Goal: Check status: Check status

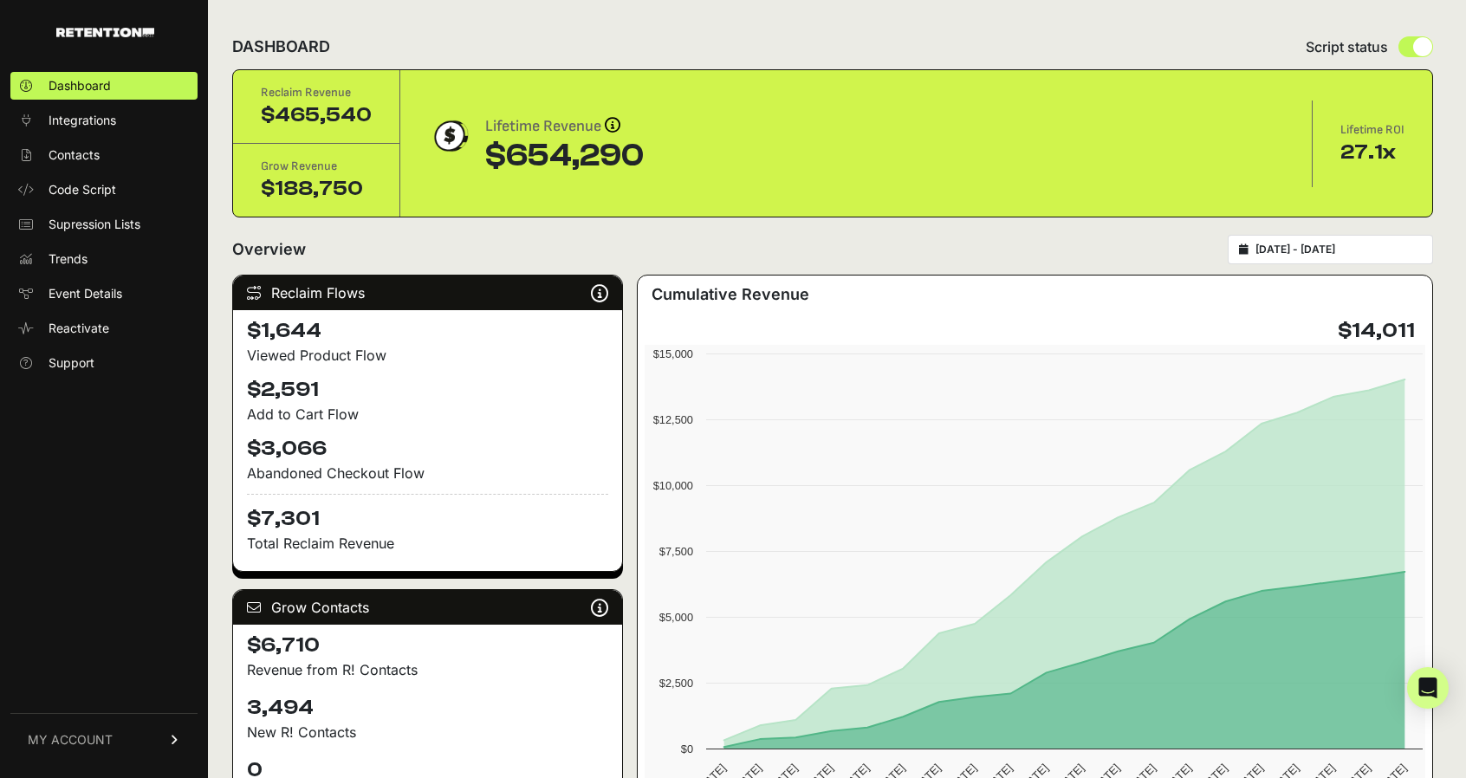
type input "[DATE]"
click at [1291, 253] on input "[DATE] - [DATE]" at bounding box center [1339, 250] width 166 height 14
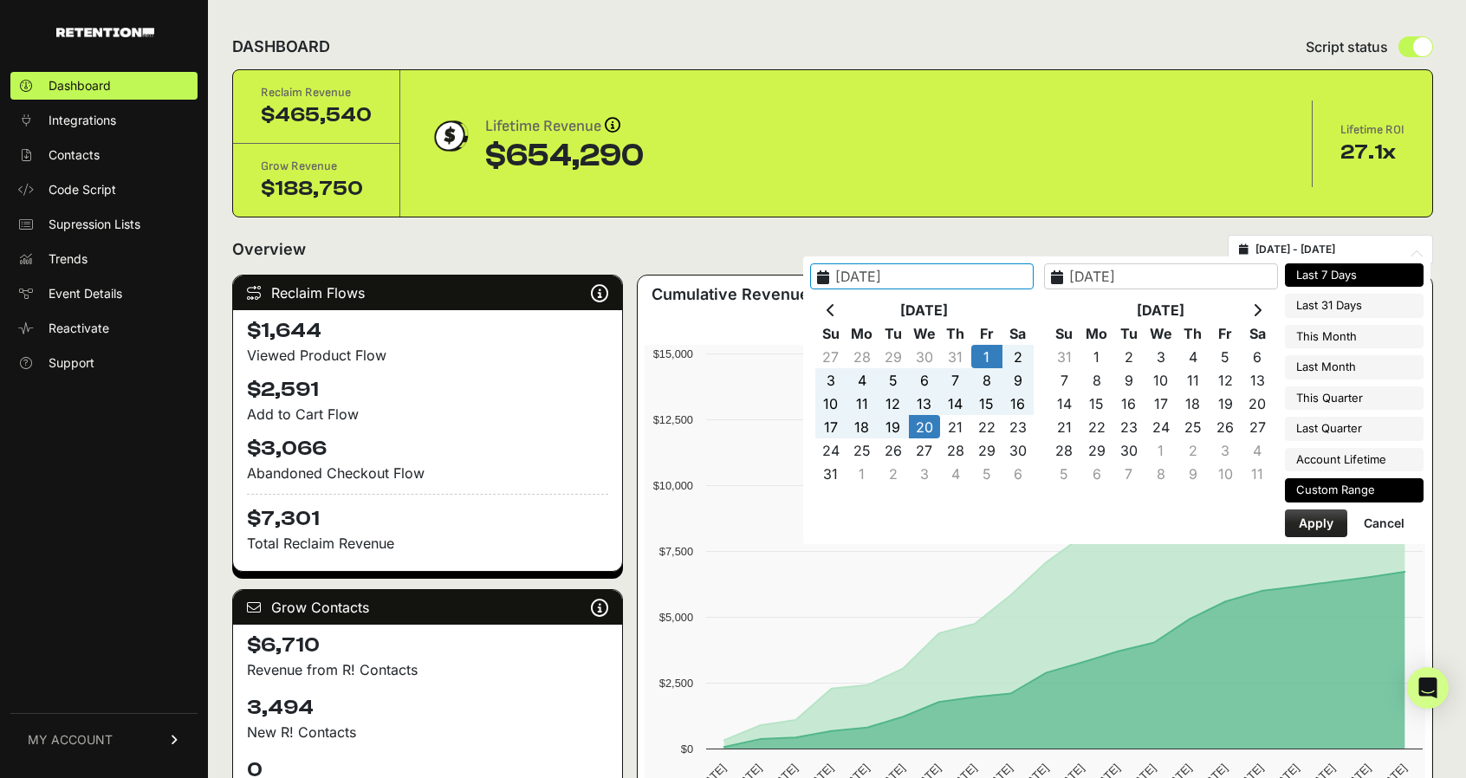
type input "[DATE]"
click at [1371, 271] on li "Last 7 Days" at bounding box center [1354, 275] width 139 height 24
type input "[DATE] - [DATE]"
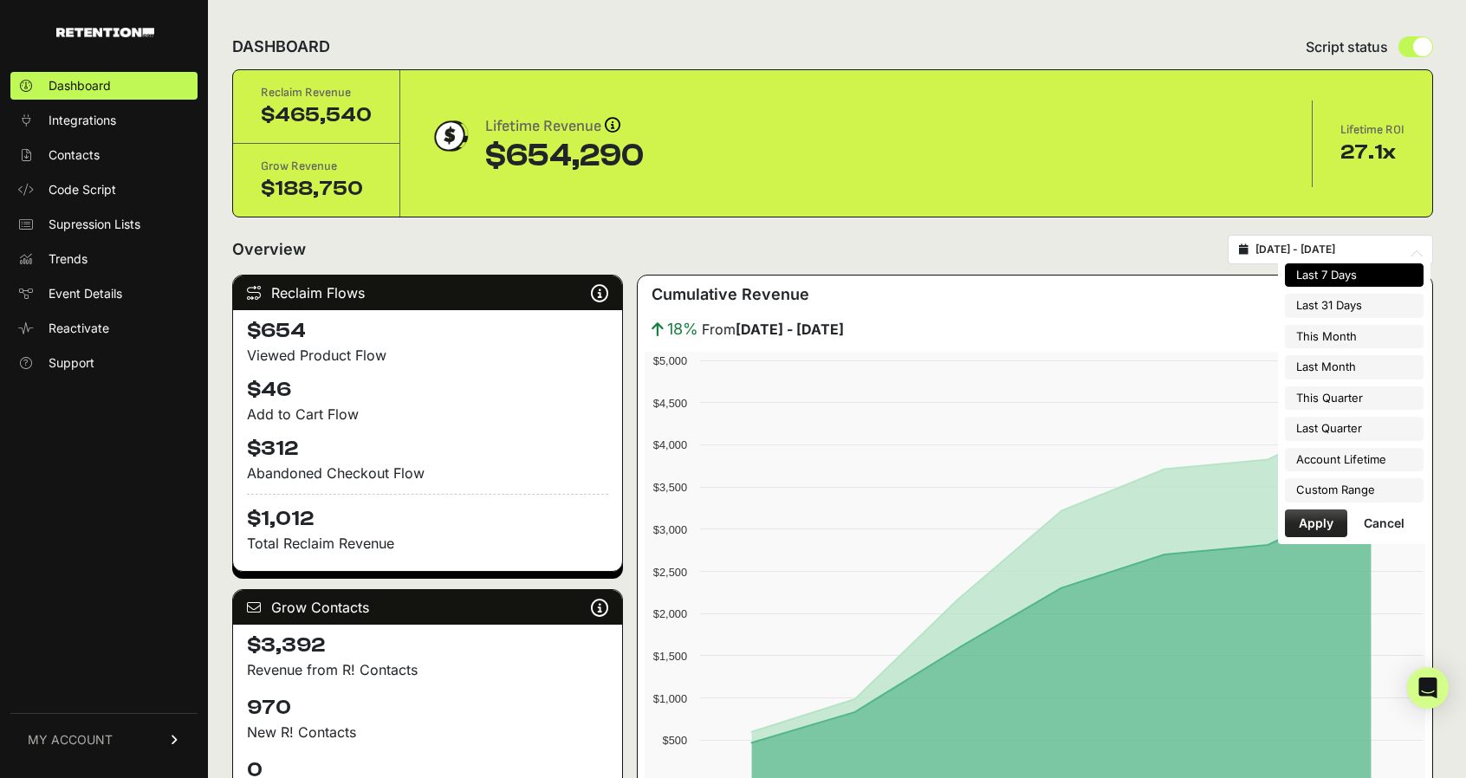
click at [1369, 248] on input "[DATE] - [DATE]" at bounding box center [1339, 250] width 166 height 14
type input "[DATE]"
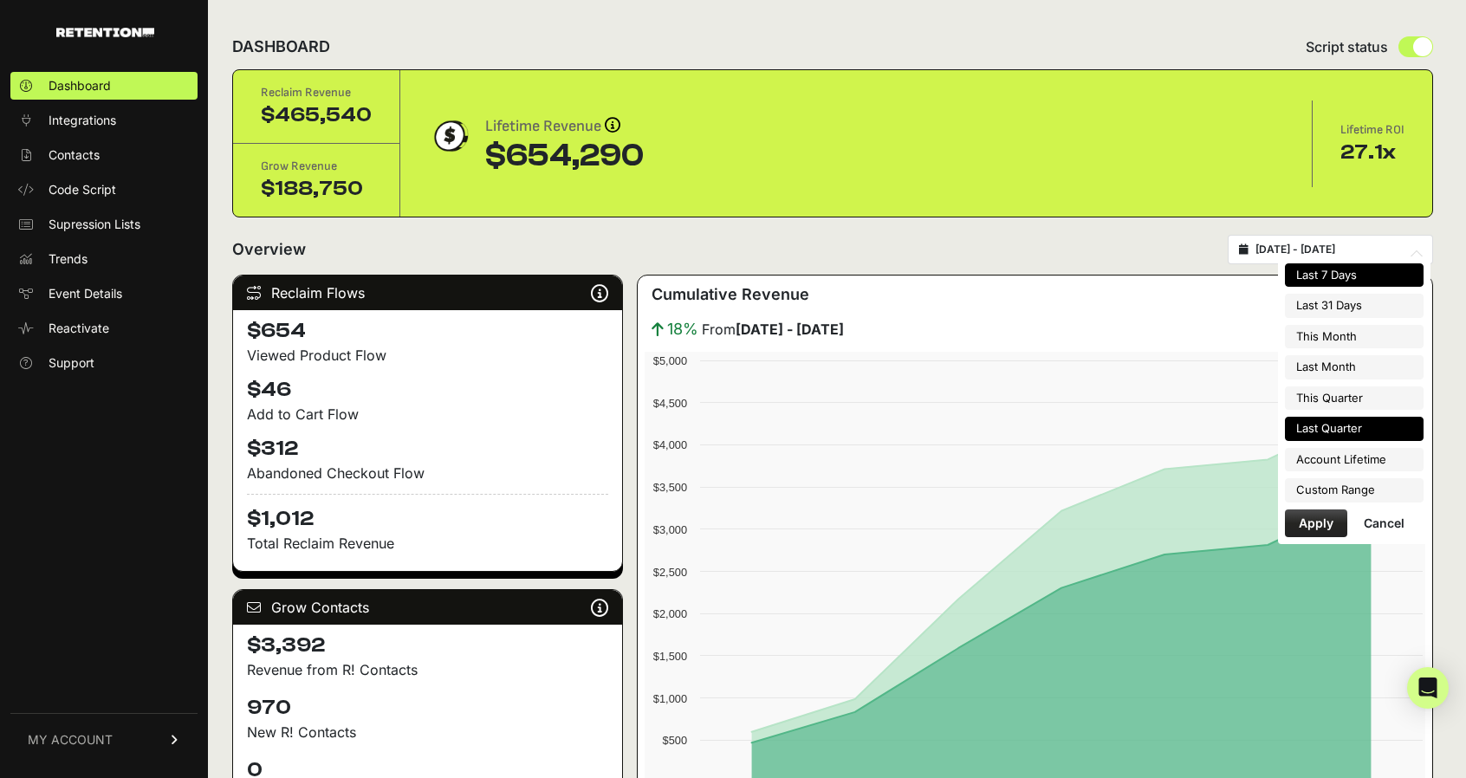
type input "[DATE]"
type input "2025-09-30"
type input "[DATE]"
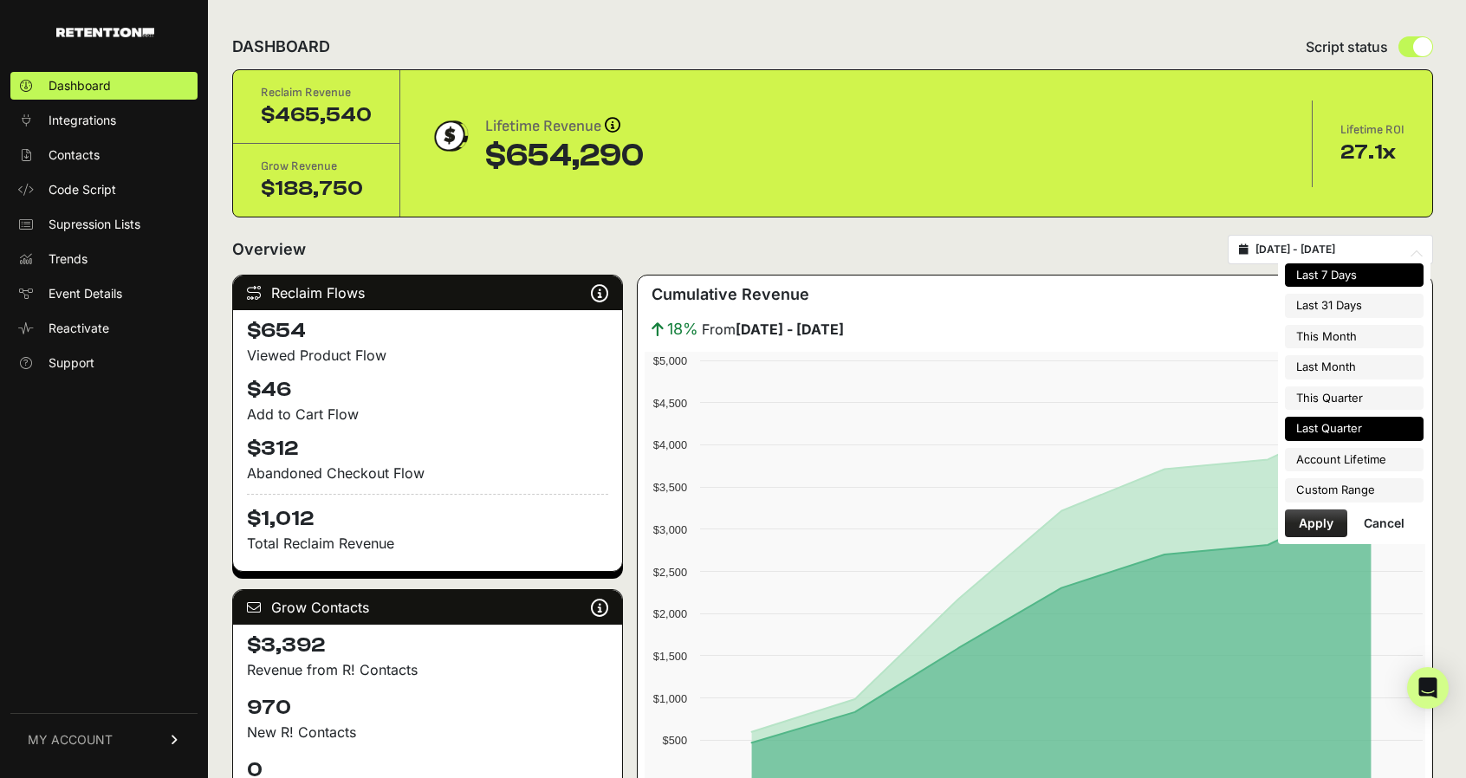
type input "[DATE]"
type input "2025-04-01"
type input "2025-06-30"
type input "[DATE]"
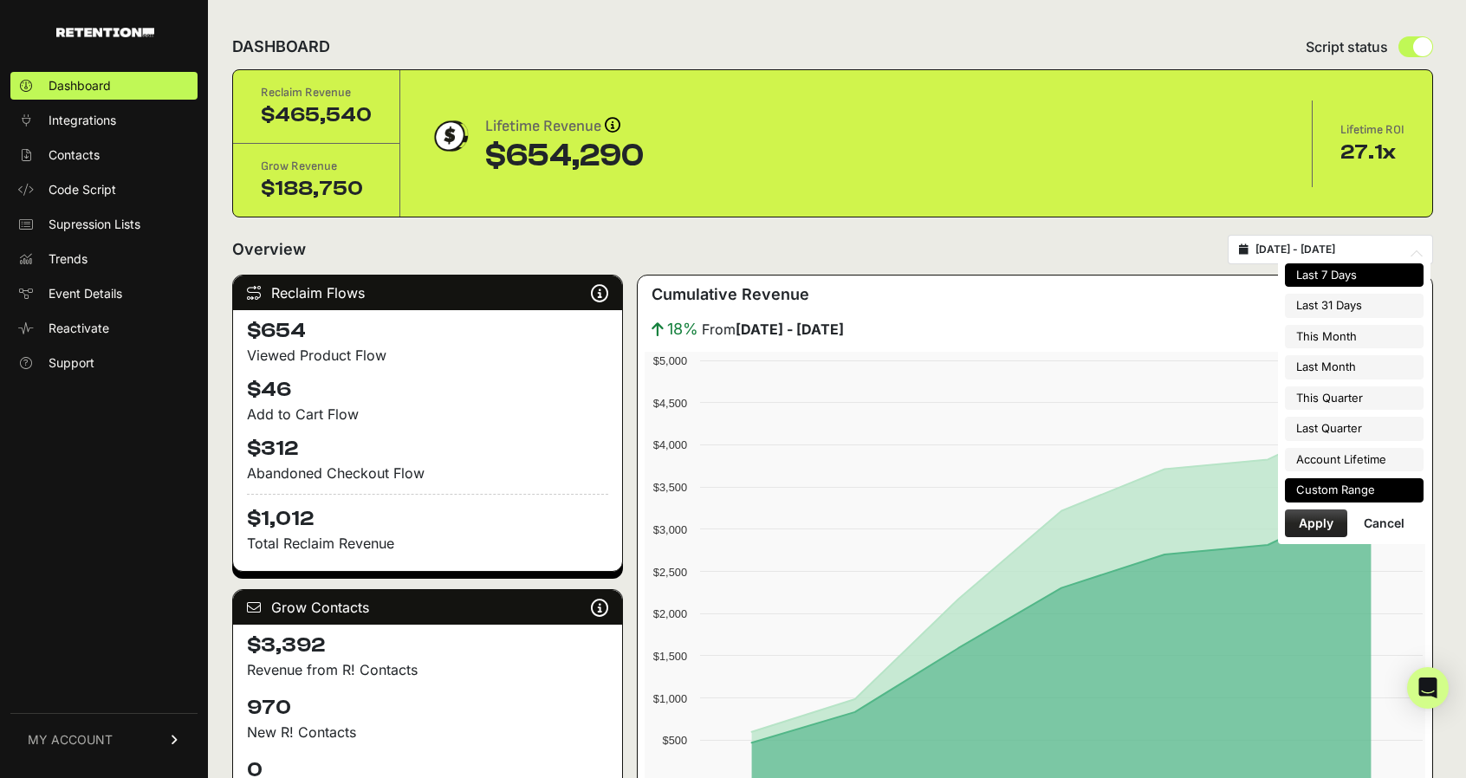
click at [1350, 488] on li "Custom Range" at bounding box center [1354, 490] width 139 height 24
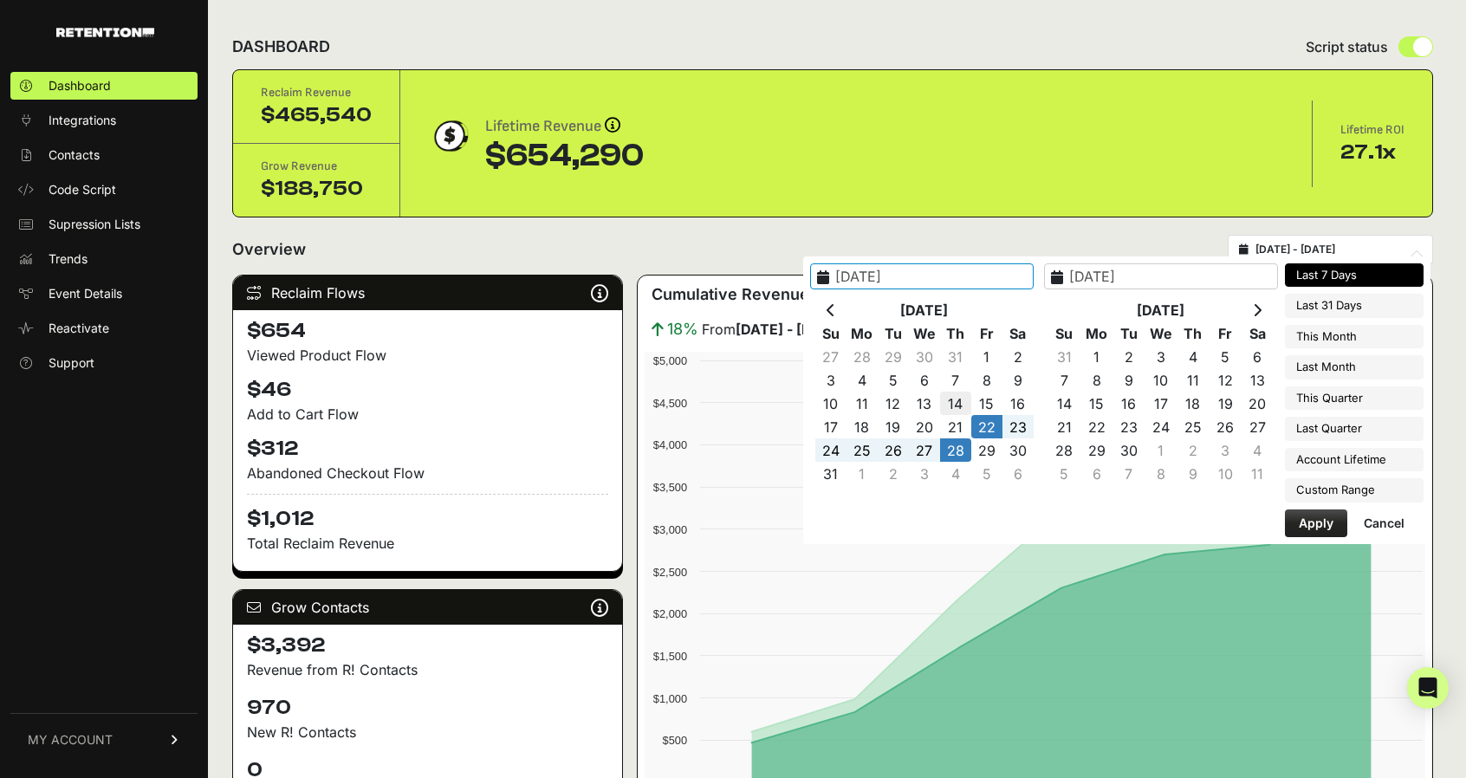
type input "[DATE]"
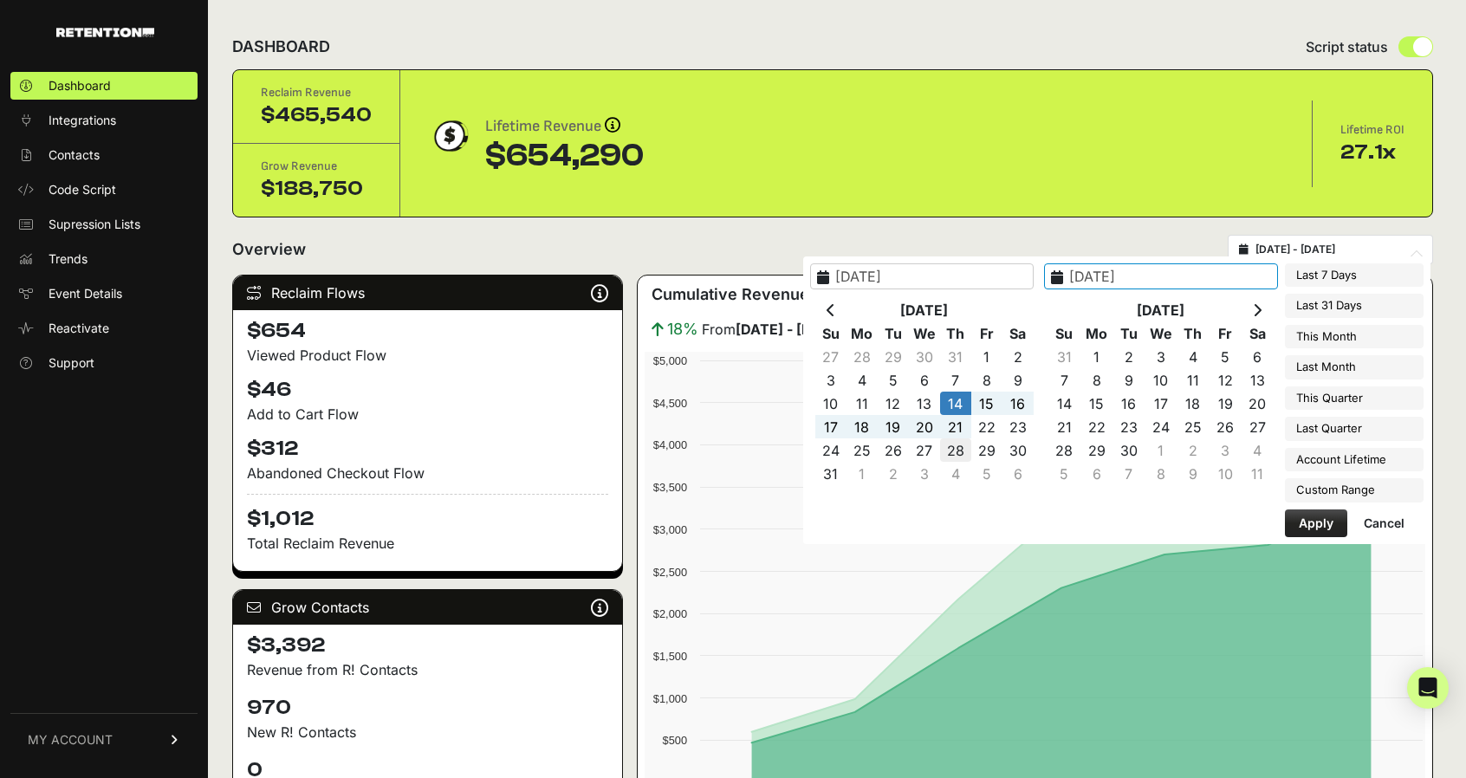
type input "[DATE]"
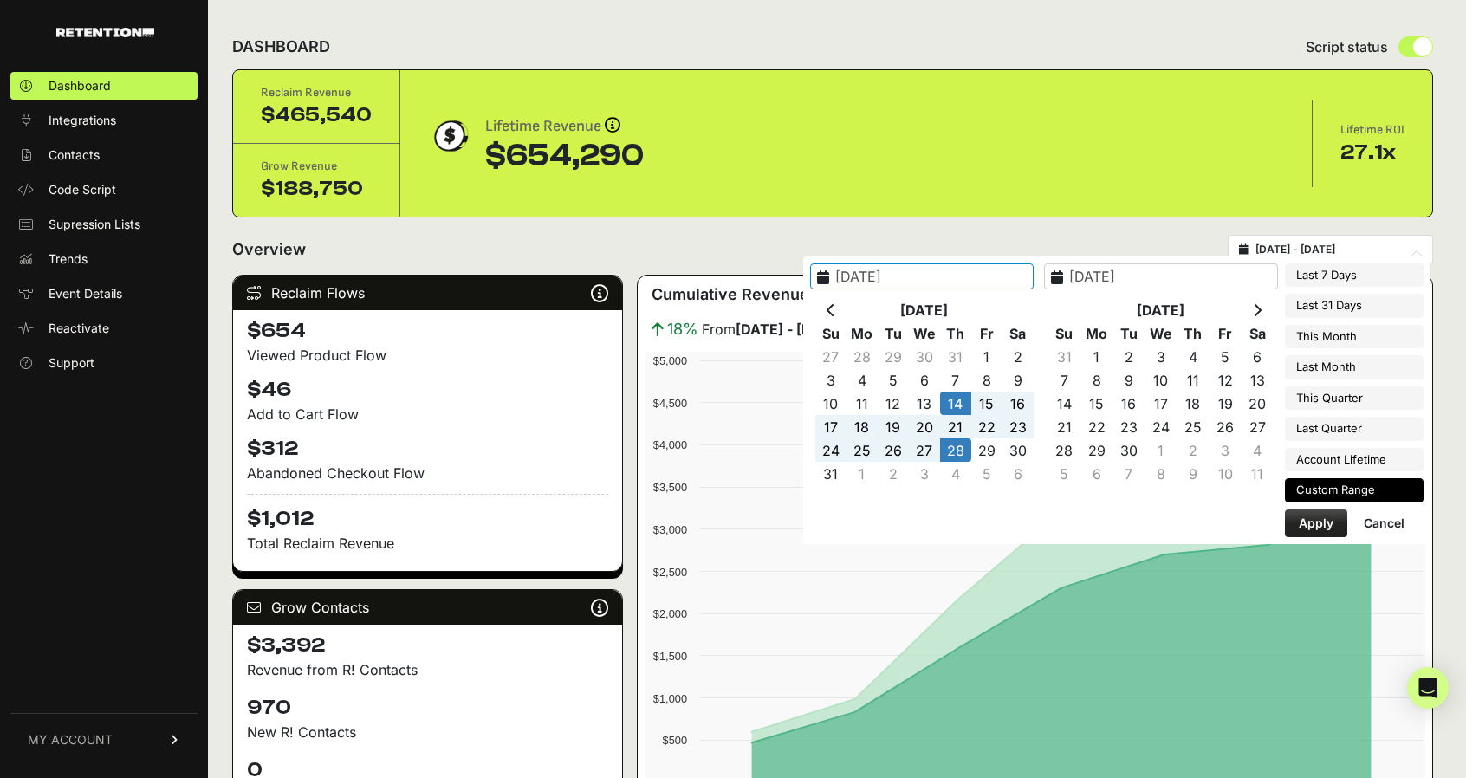
type input "[DATE]"
click at [1323, 514] on button "Apply" at bounding box center [1316, 524] width 62 height 28
type input "2025-08-14 - 2025-08-28"
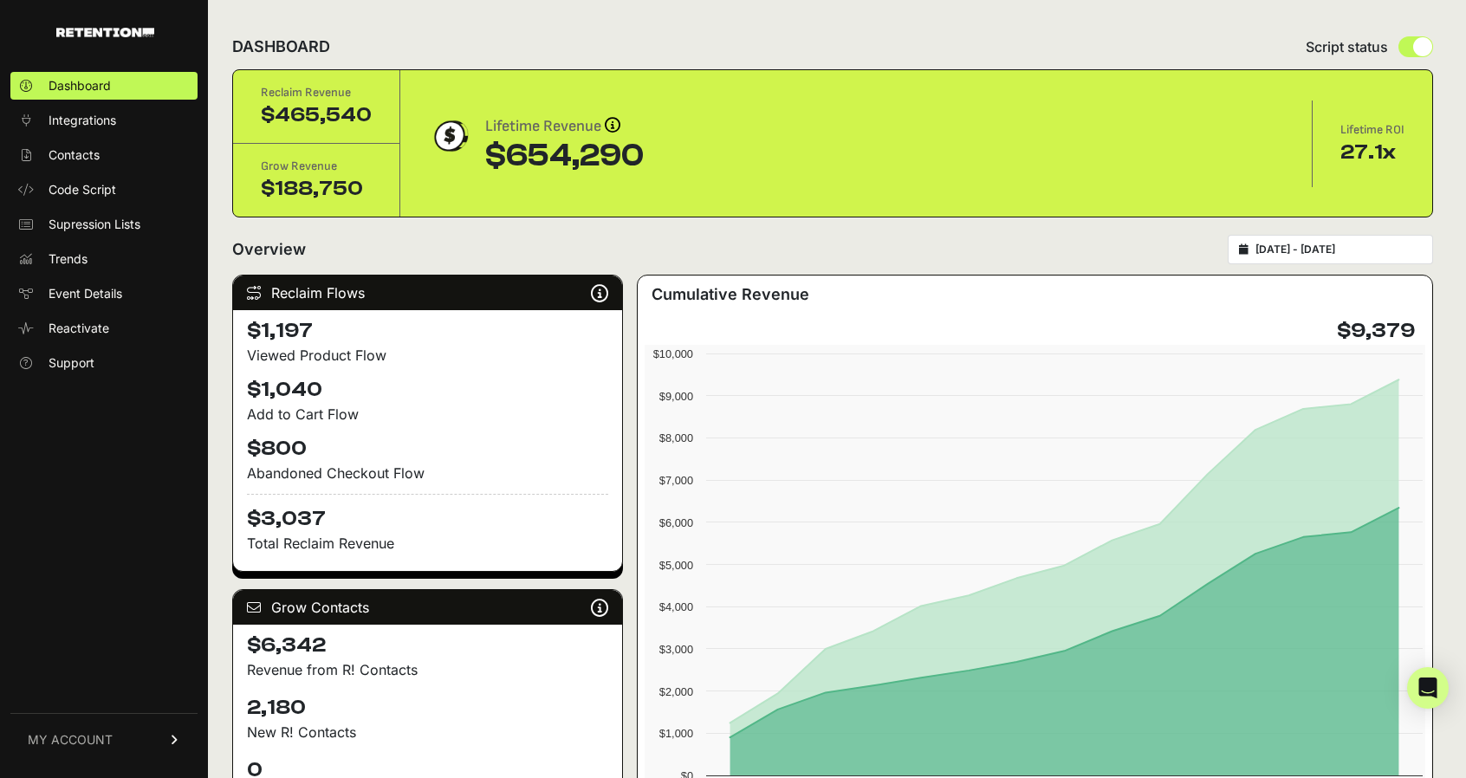
type input "[DATE]"
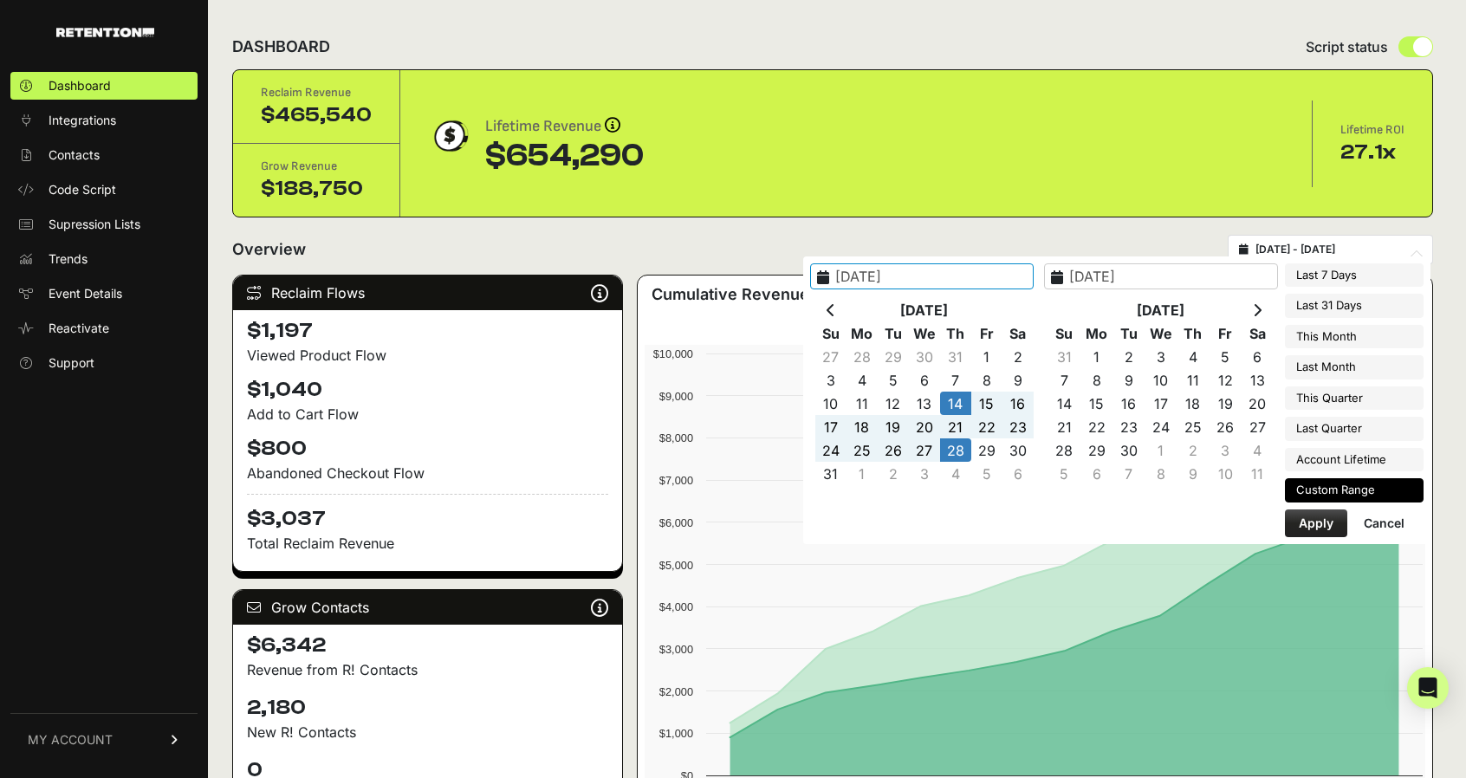
click at [1336, 248] on input "[DATE] - [DATE]" at bounding box center [1339, 250] width 166 height 14
type input "[DATE]"
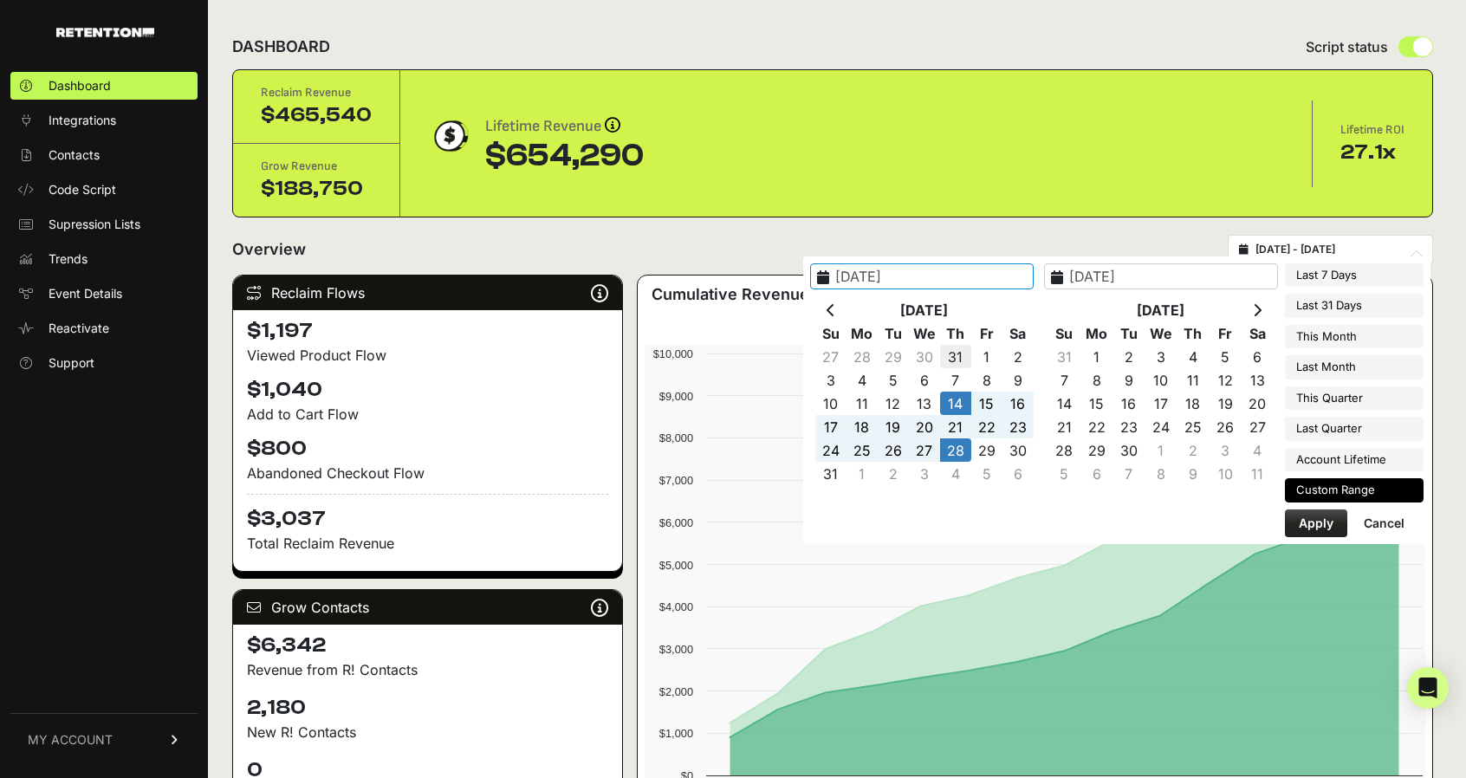
type input "[DATE]"
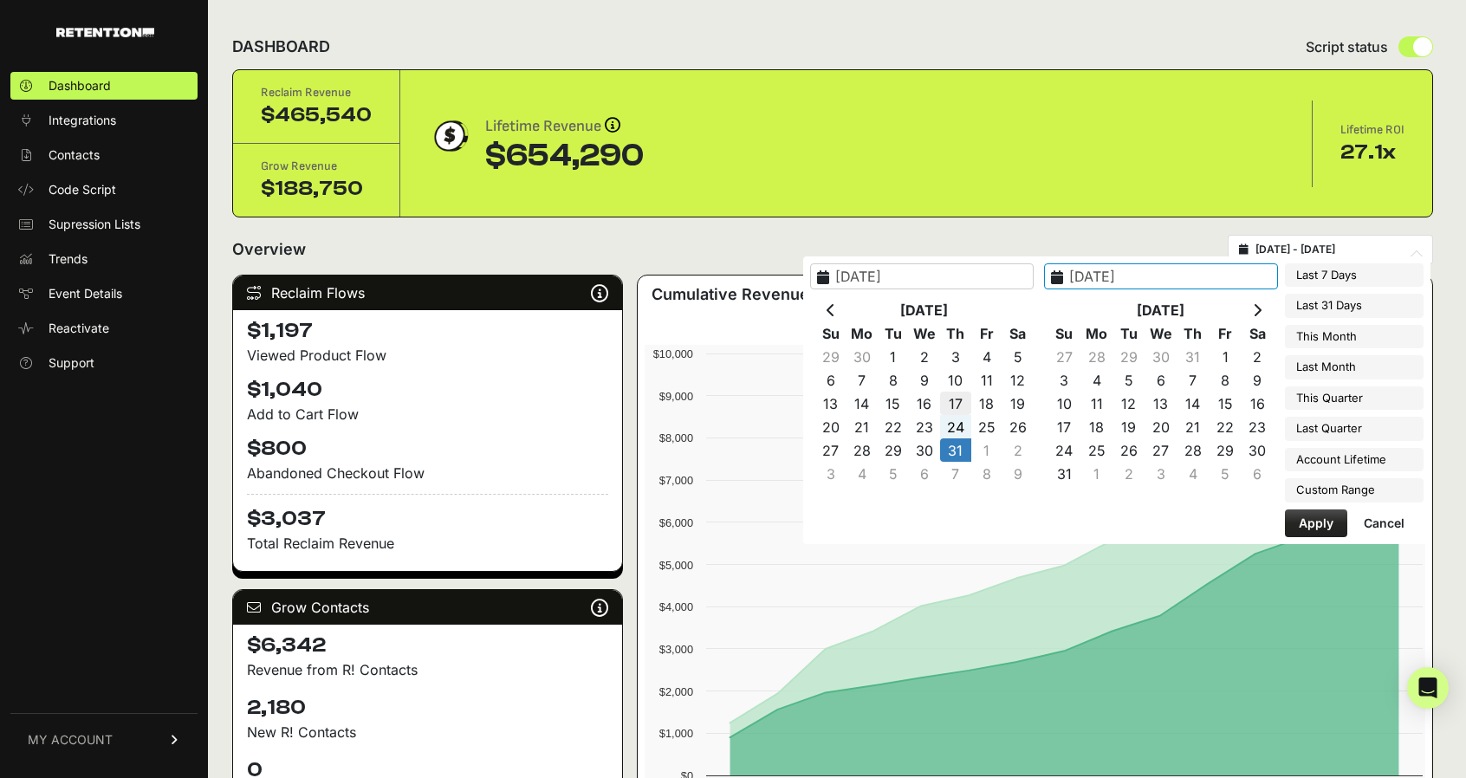
type input "2025-07-17"
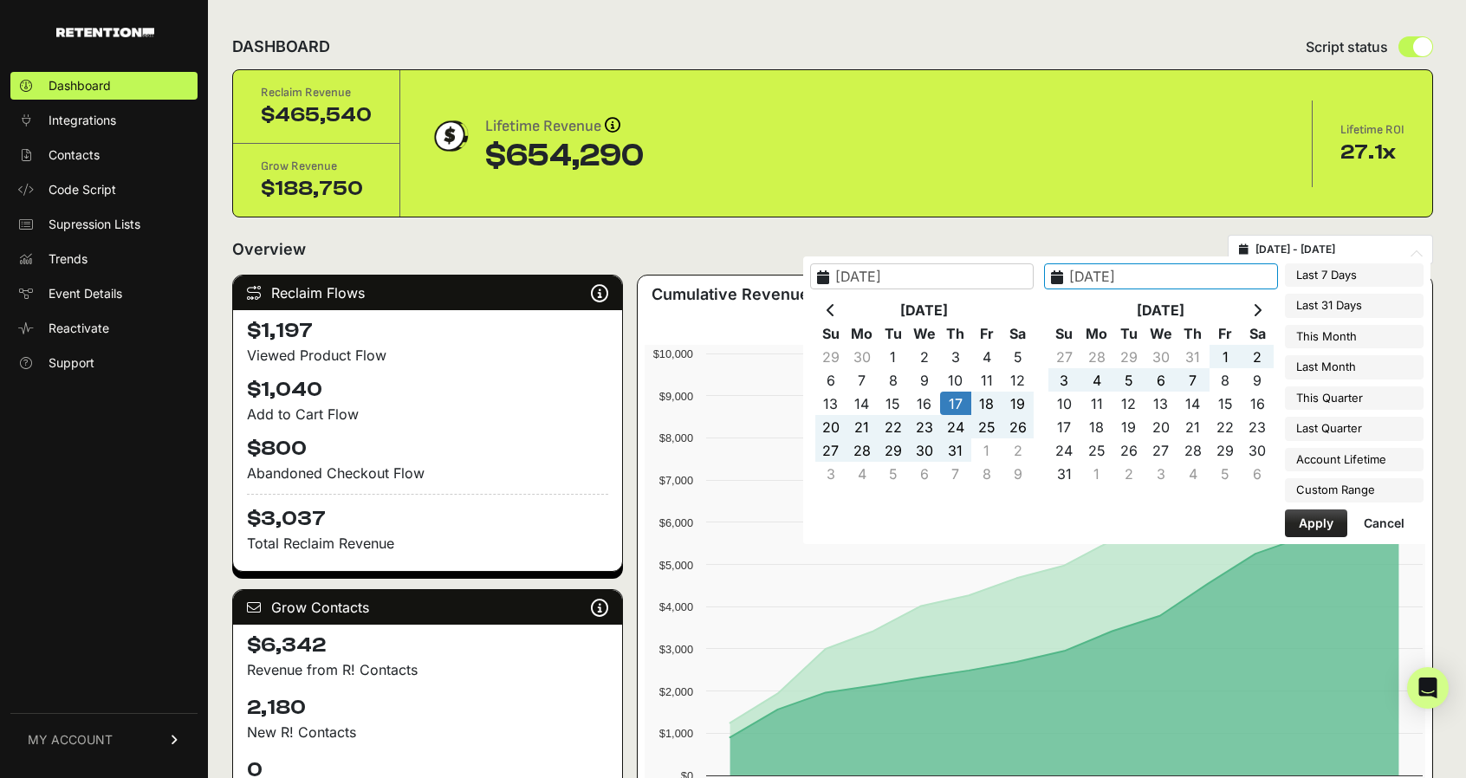
type input "2025-07-31"
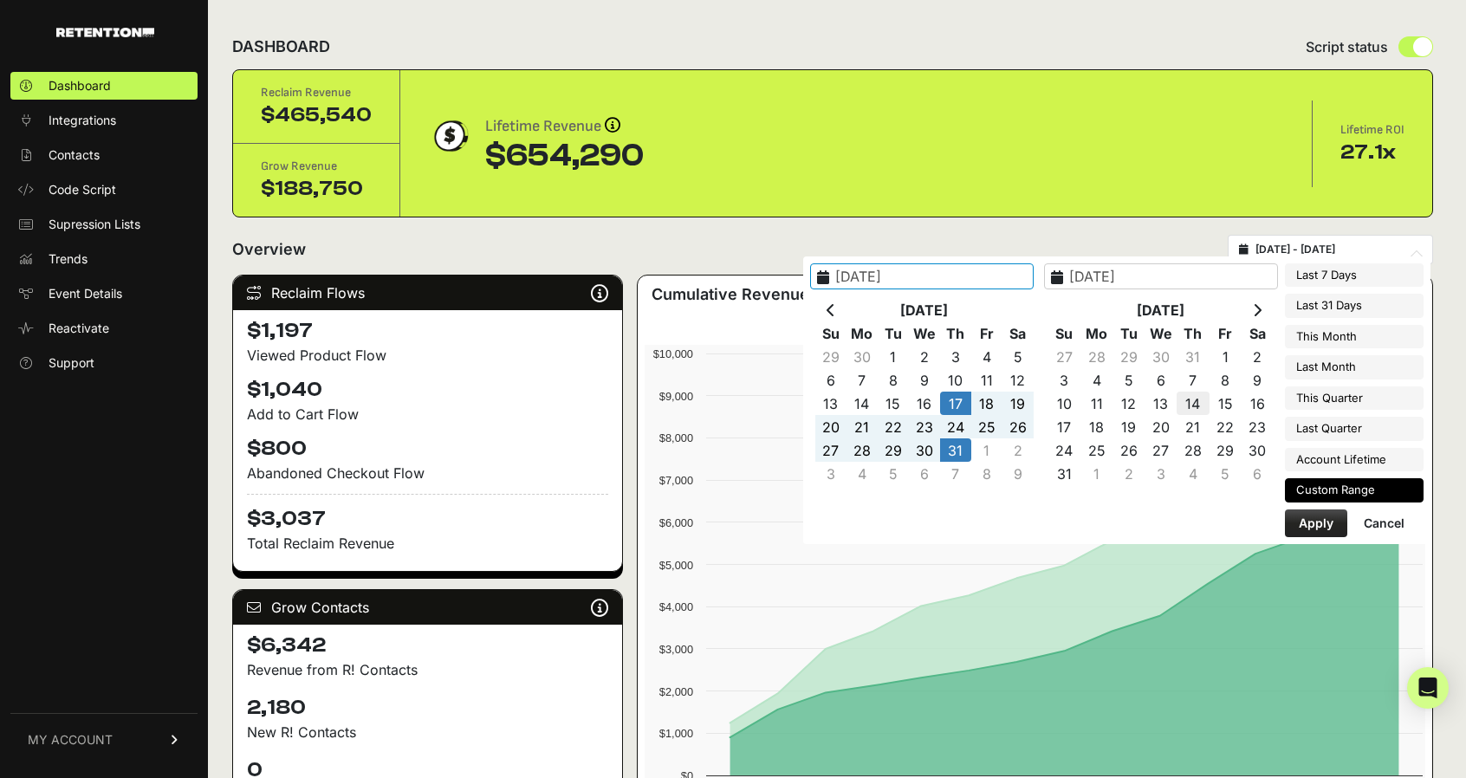
type input "[DATE]"
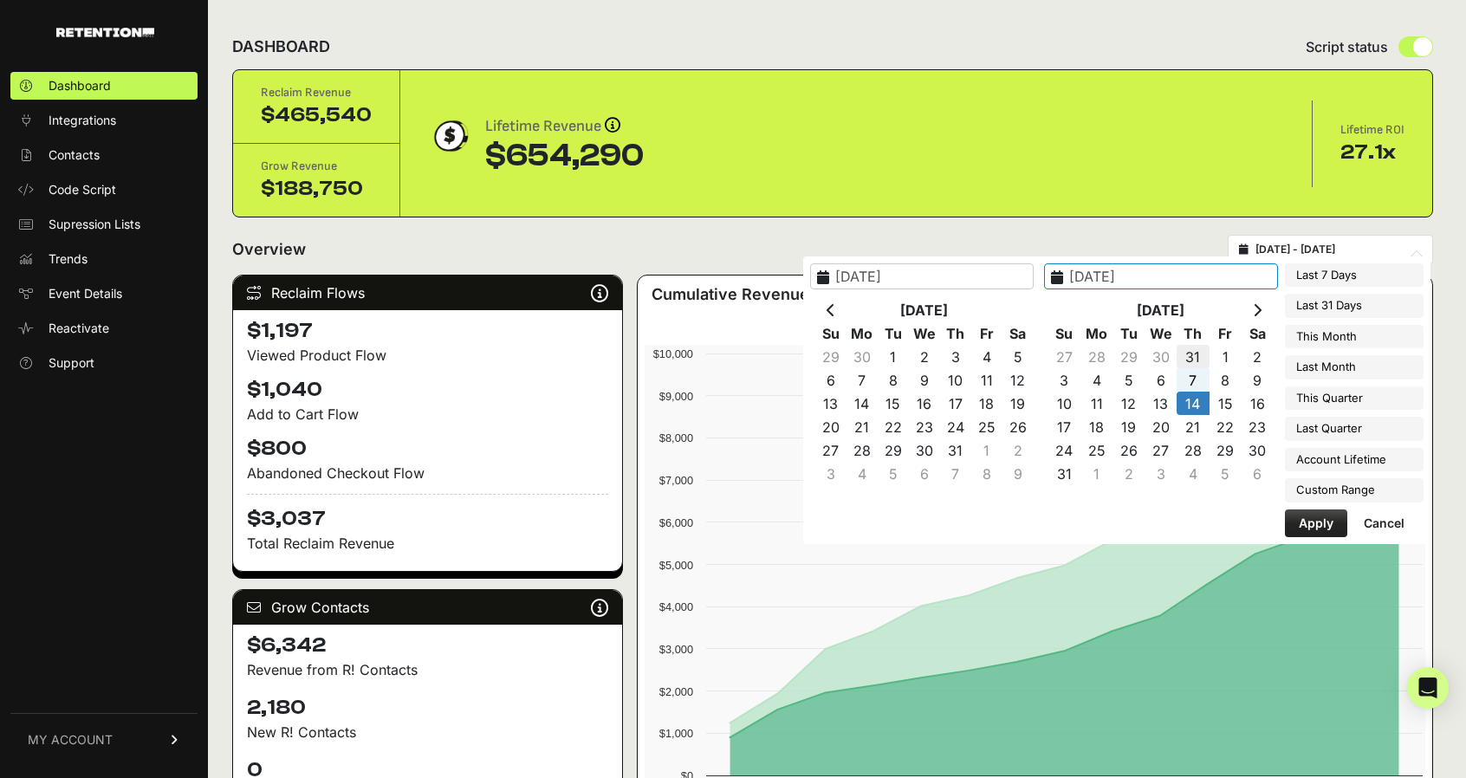
type input "2025-07-31"
type input "[DATE]"
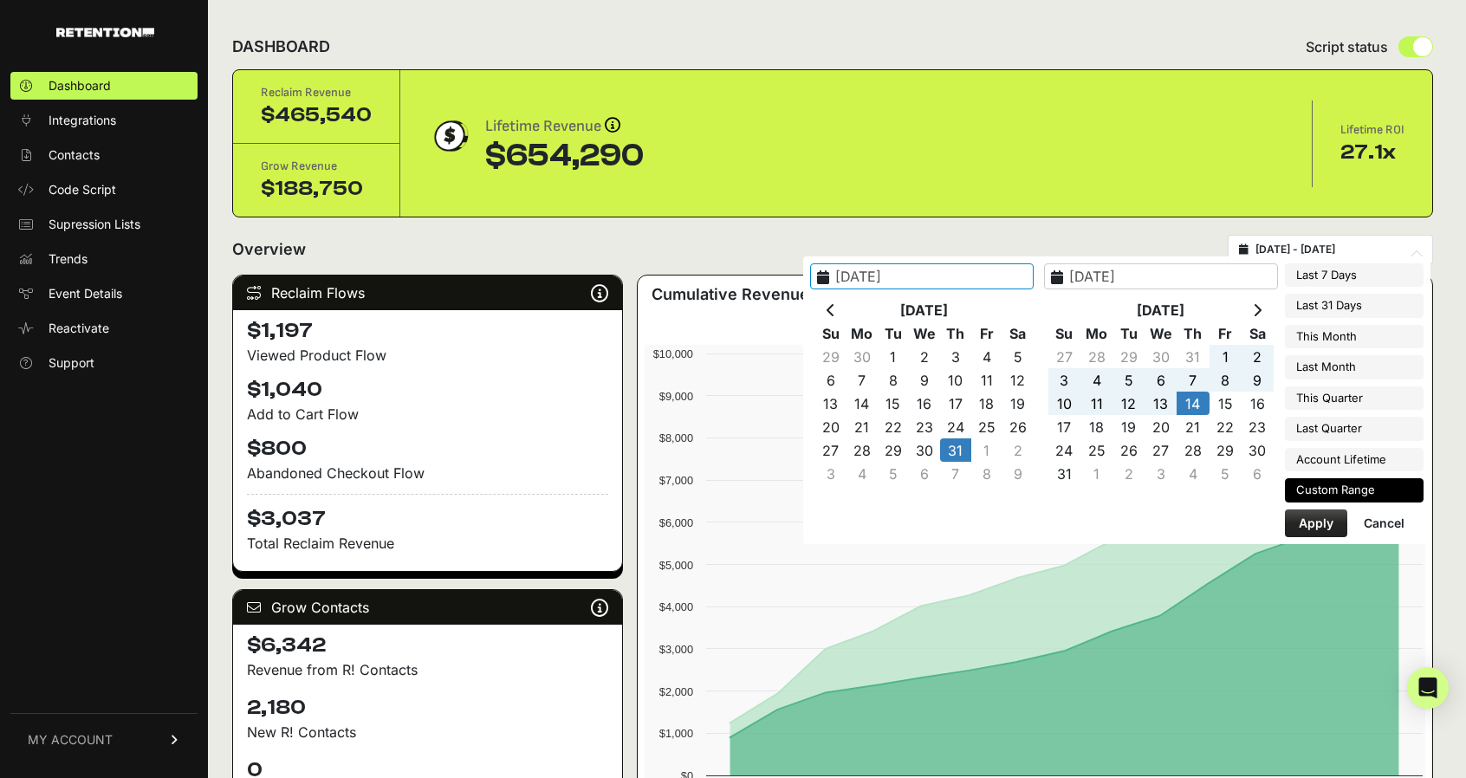
type input "2025-07-31"
click at [1316, 516] on button "Apply" at bounding box center [1316, 524] width 62 height 28
type input "2025-07-31 - 2025-08-14"
